Goal: Task Accomplishment & Management: Manage account settings

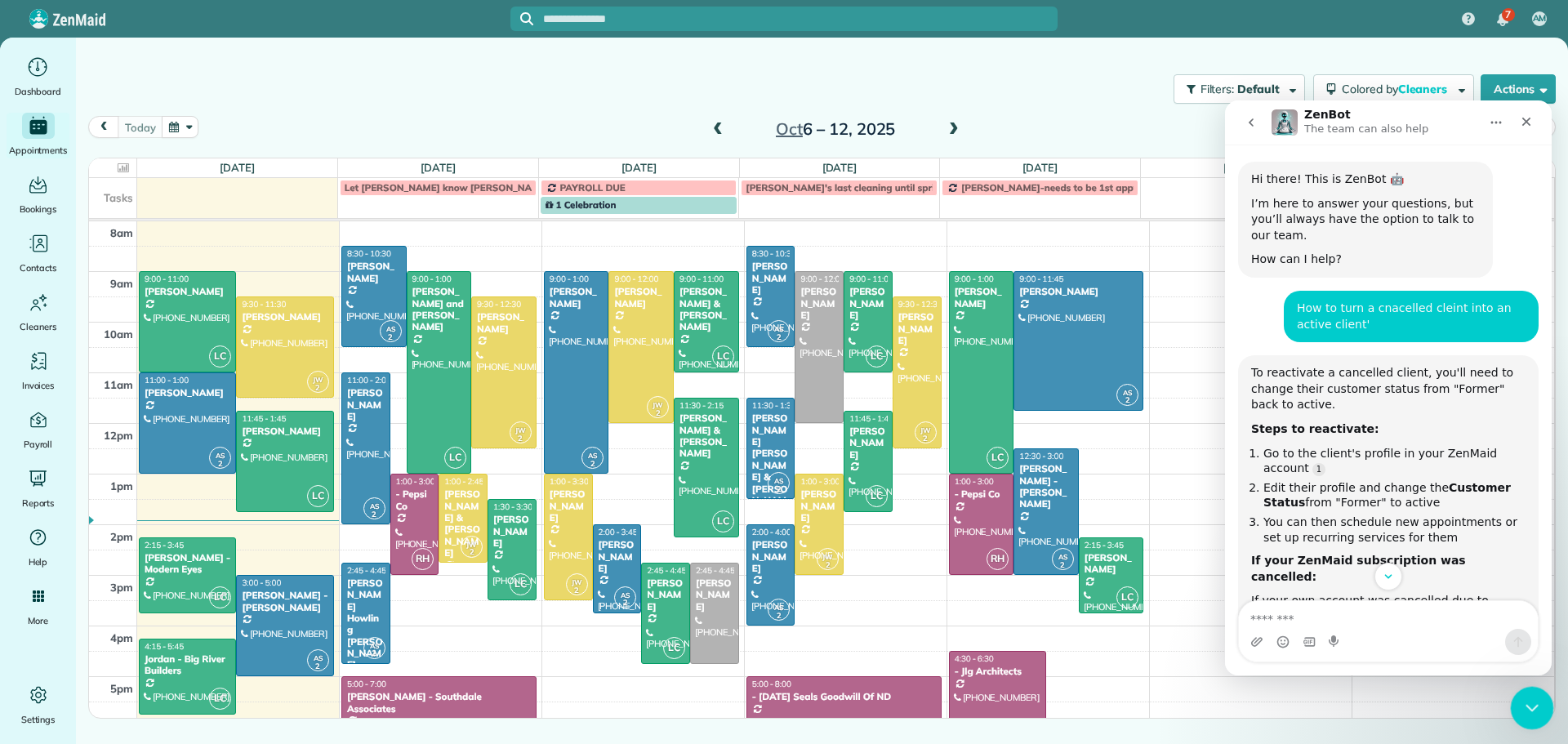
click at [1524, 695] on icon "Close Intercom Messenger" at bounding box center [1529, 704] width 19 height 19
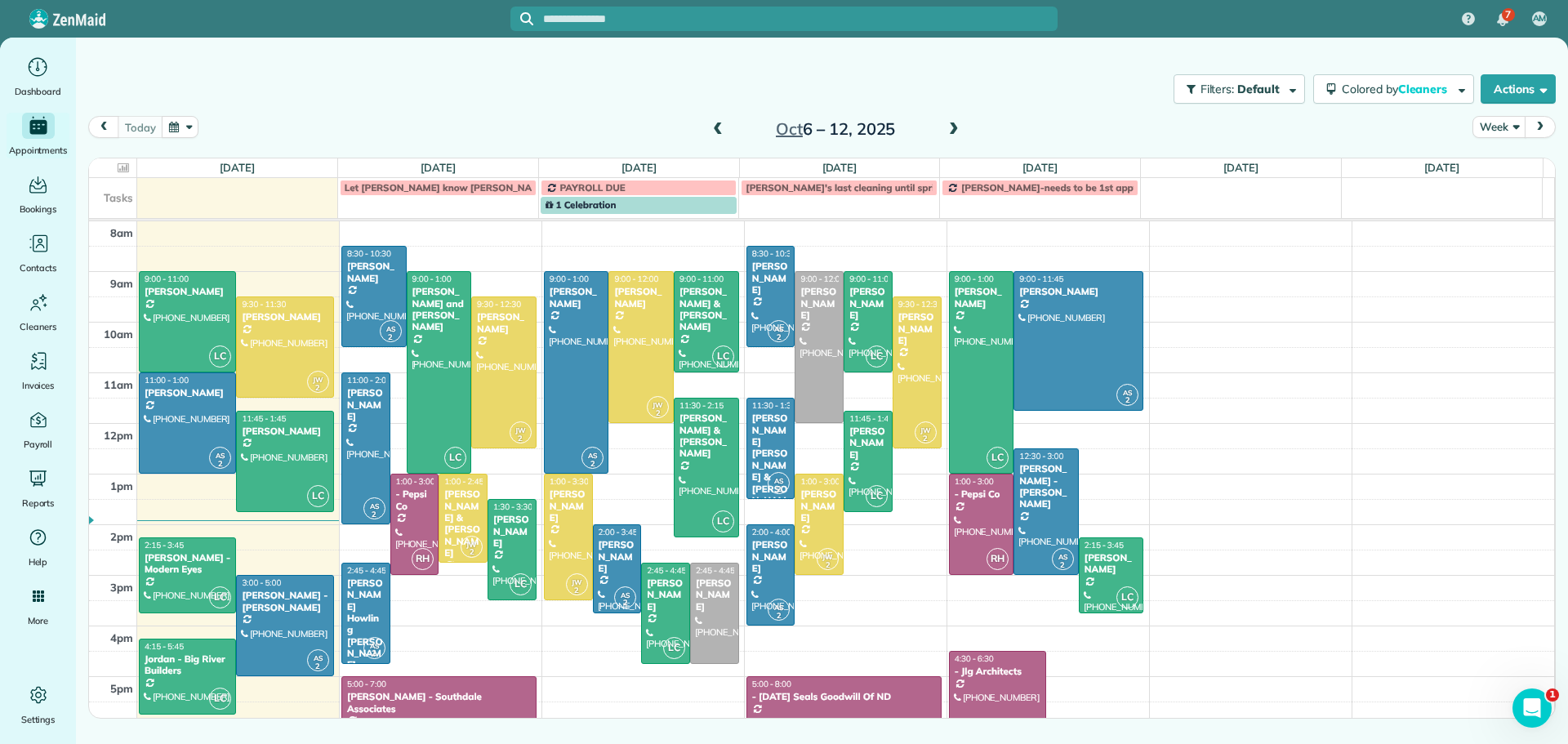
scroll to position [372, 0]
click at [951, 124] on span at bounding box center [954, 130] width 18 height 15
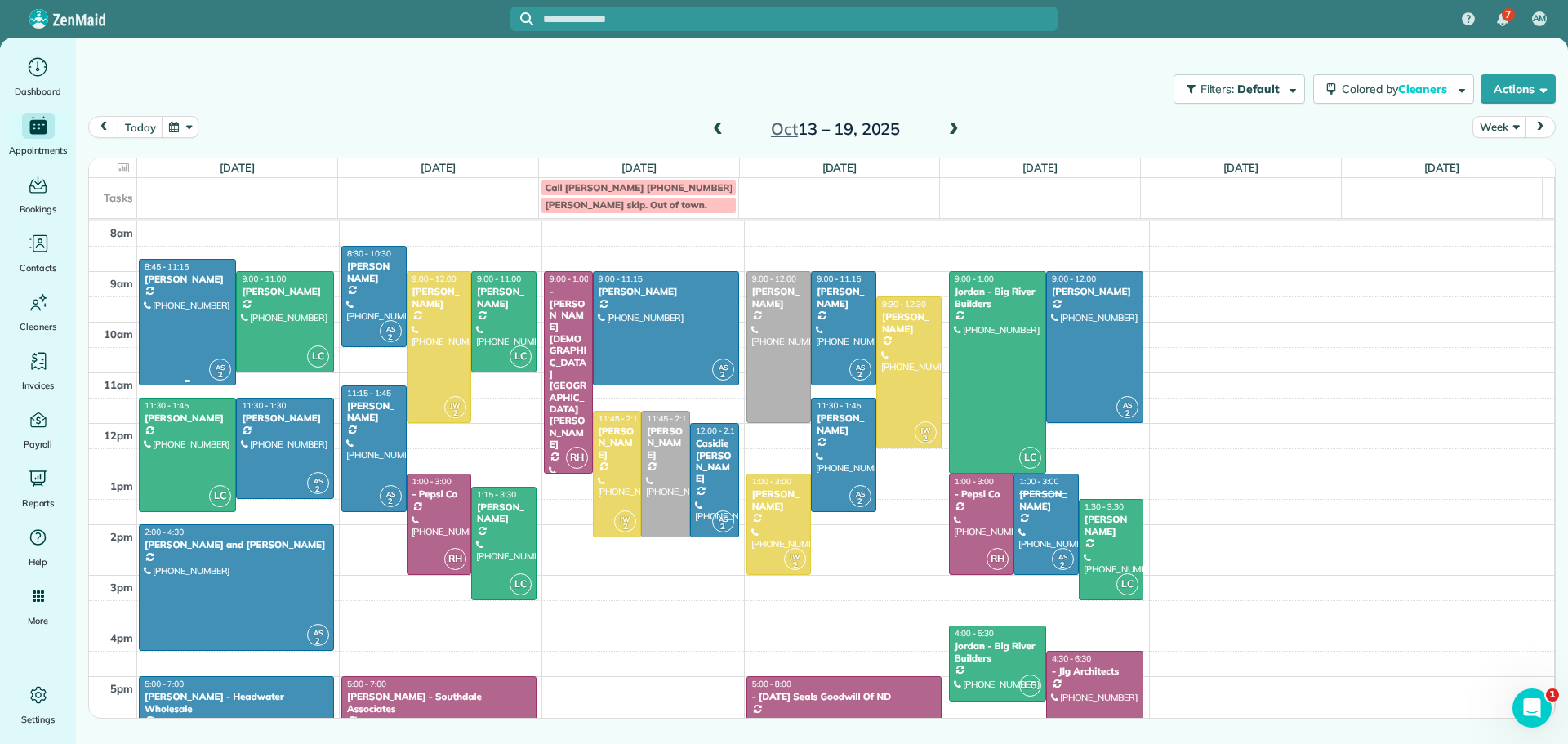
click at [203, 297] on div at bounding box center [188, 322] width 96 height 125
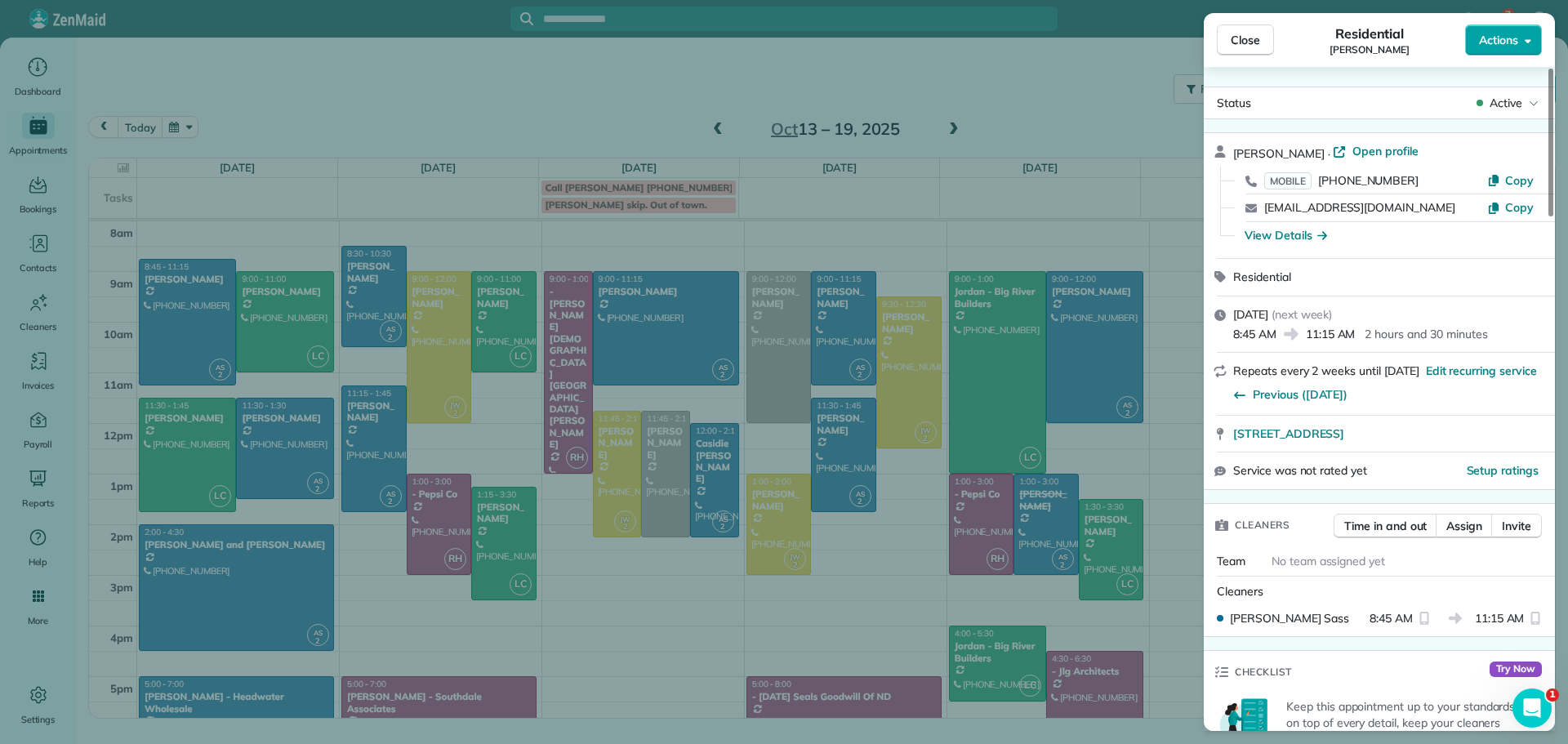
click at [1490, 39] on span "Actions" at bounding box center [1499, 40] width 40 height 17
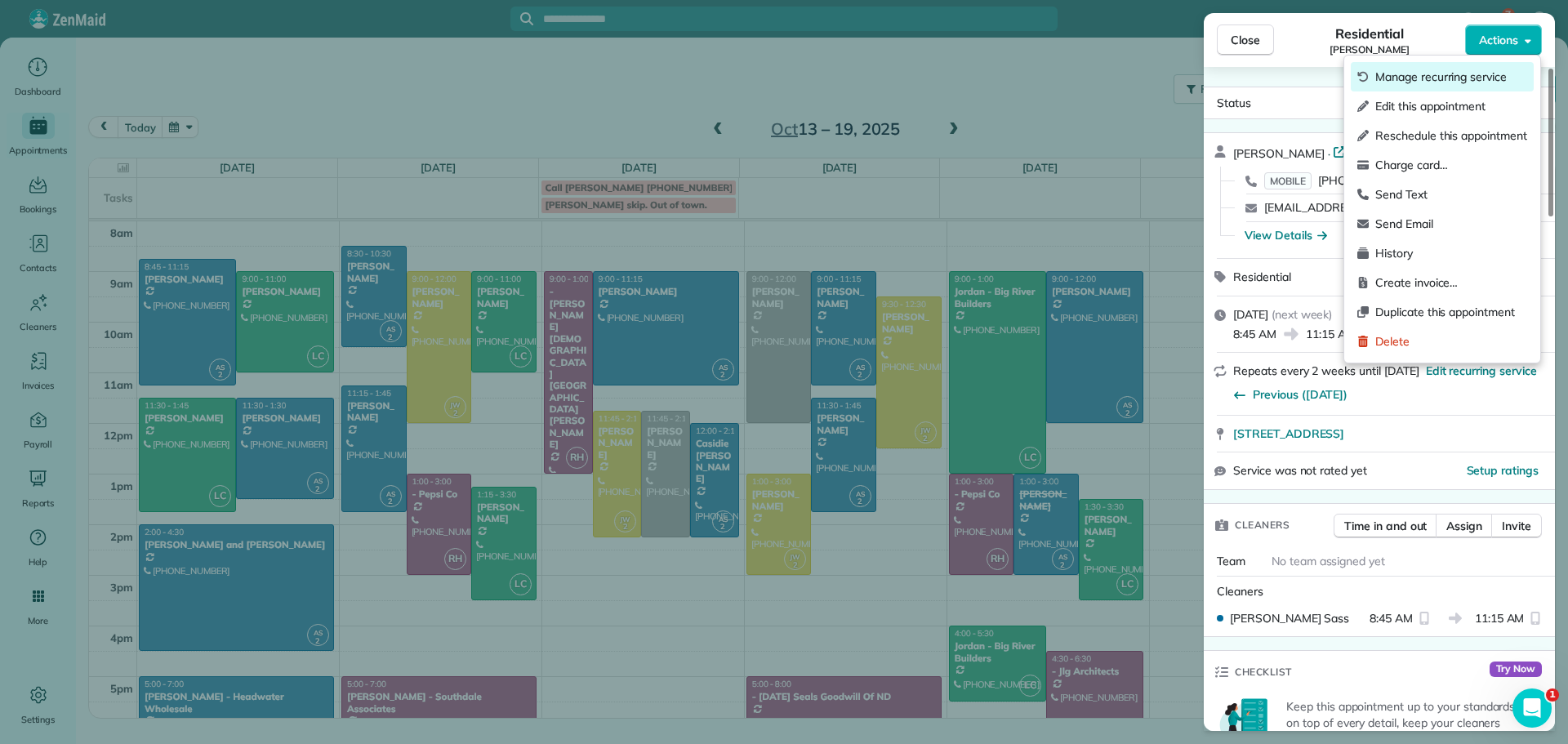
click at [1427, 72] on span "Manage recurring service" at bounding box center [1451, 77] width 152 height 17
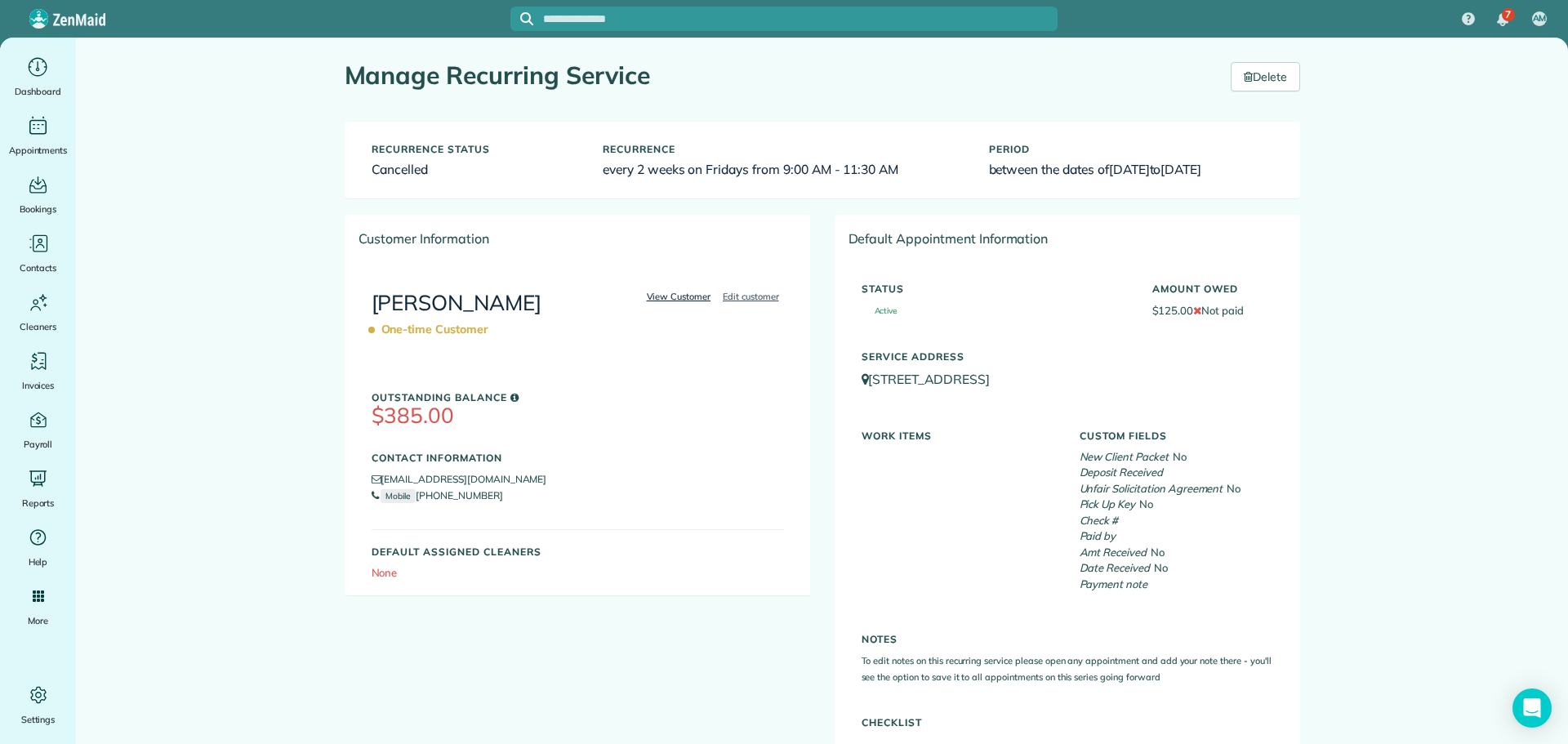
click at [669, 294] on link "View Customer" at bounding box center [679, 296] width 75 height 15
